Goal: Transaction & Acquisition: Purchase product/service

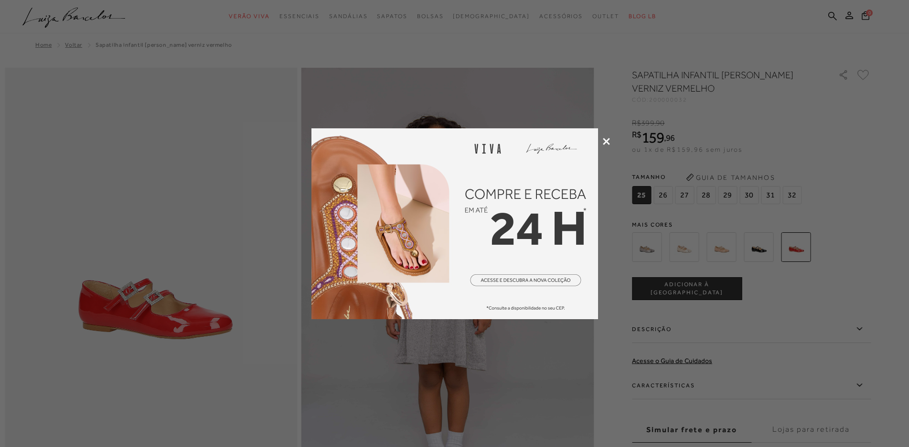
click at [607, 141] on icon at bounding box center [606, 141] width 7 height 7
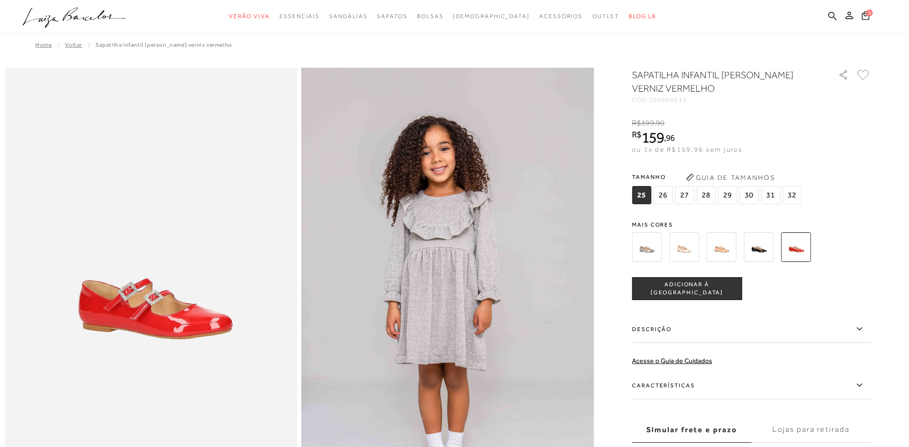
scroll to position [143, 0]
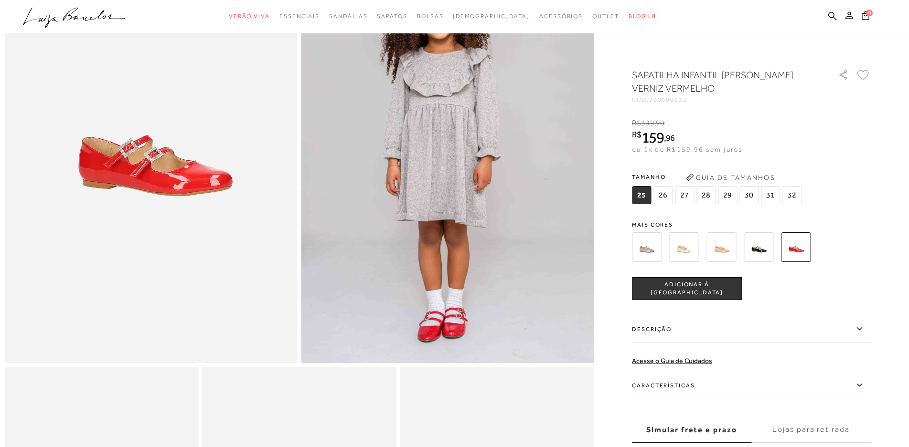
click at [728, 176] on button "Guia de Tamanhos" at bounding box center [729, 177] width 95 height 15
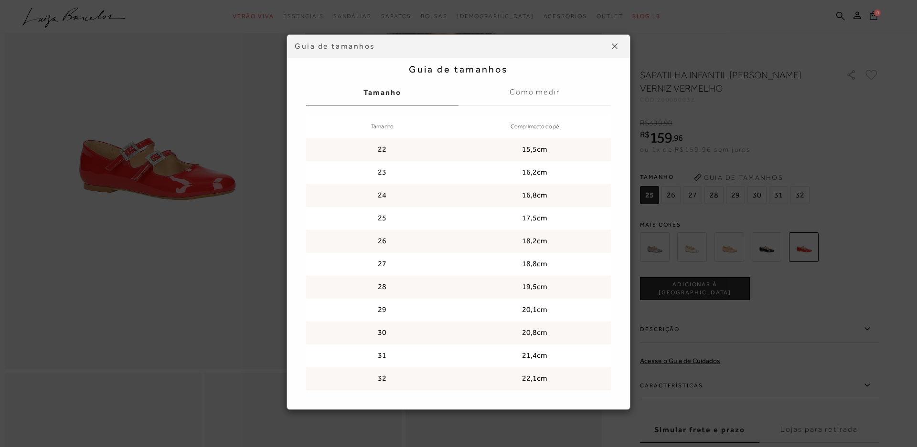
click at [846, 328] on div "Guia de tamanhos Guia de tamanhos [GEOGRAPHIC_DATA] Como medir Tamanho Comprime…" at bounding box center [458, 223] width 917 height 447
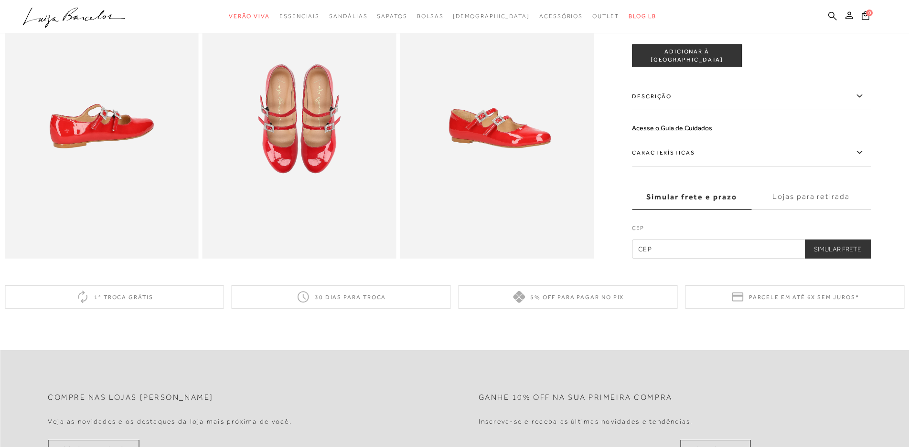
scroll to position [430, 0]
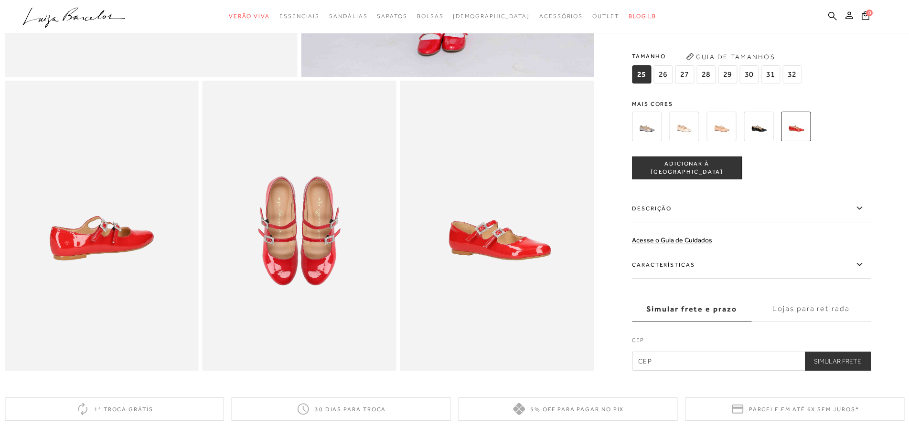
click at [709, 64] on button "Guia de Tamanhos" at bounding box center [729, 56] width 95 height 15
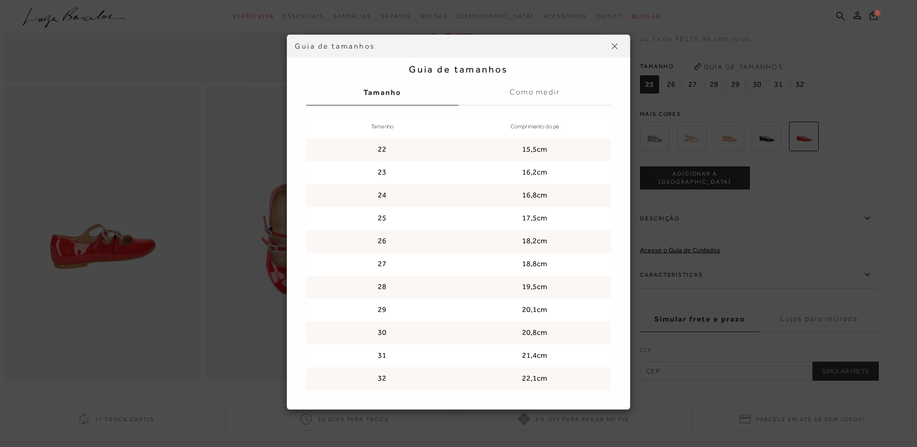
click at [738, 286] on div "Guia de tamanhos Guia de tamanhos [GEOGRAPHIC_DATA] Como medir Tamanho Comprime…" at bounding box center [458, 223] width 917 height 447
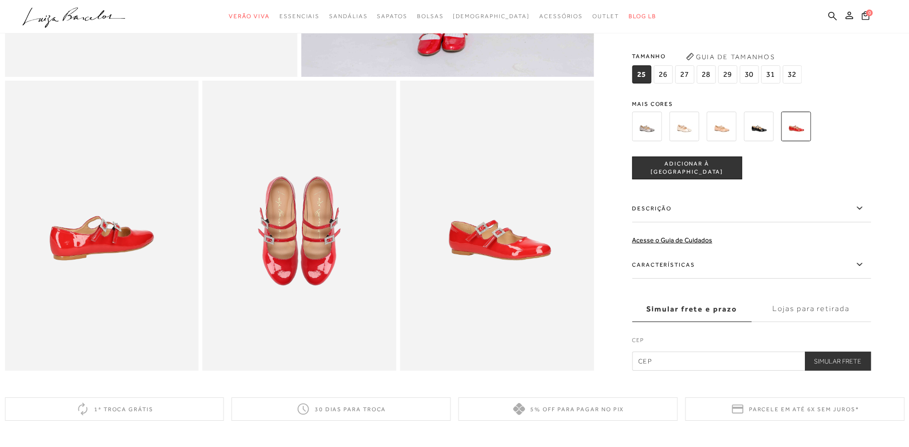
click at [710, 84] on span "28" at bounding box center [705, 74] width 19 height 18
click at [676, 171] on button "ADICIONAR À [GEOGRAPHIC_DATA]" at bounding box center [687, 168] width 110 height 23
